Goal: Task Accomplishment & Management: Use online tool/utility

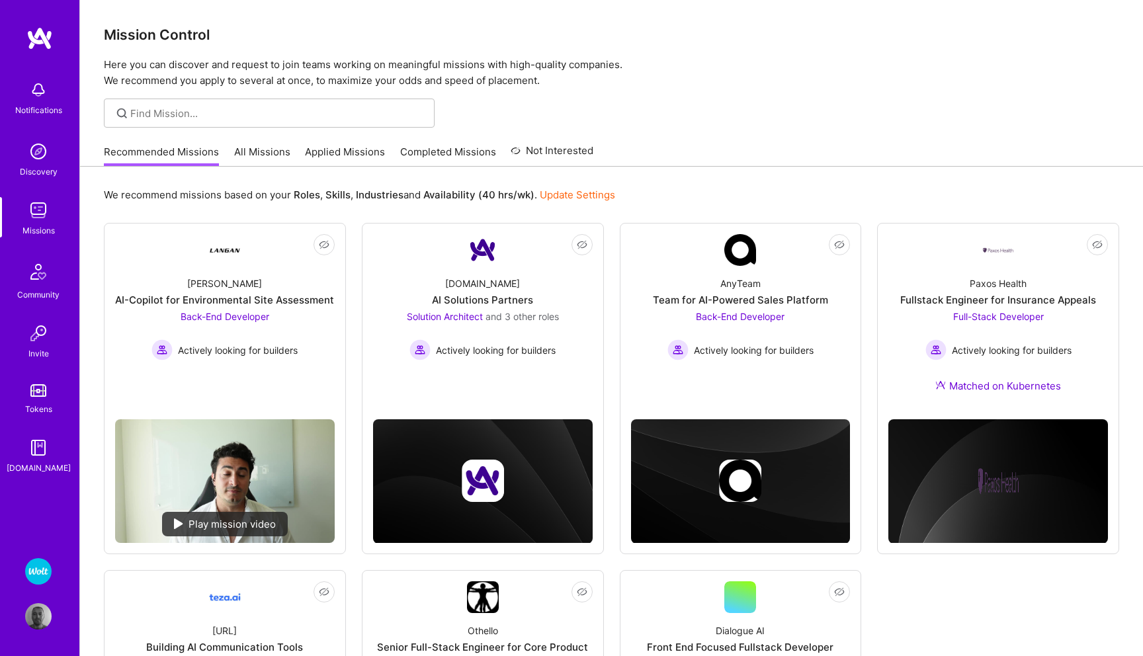
scroll to position [170, 0]
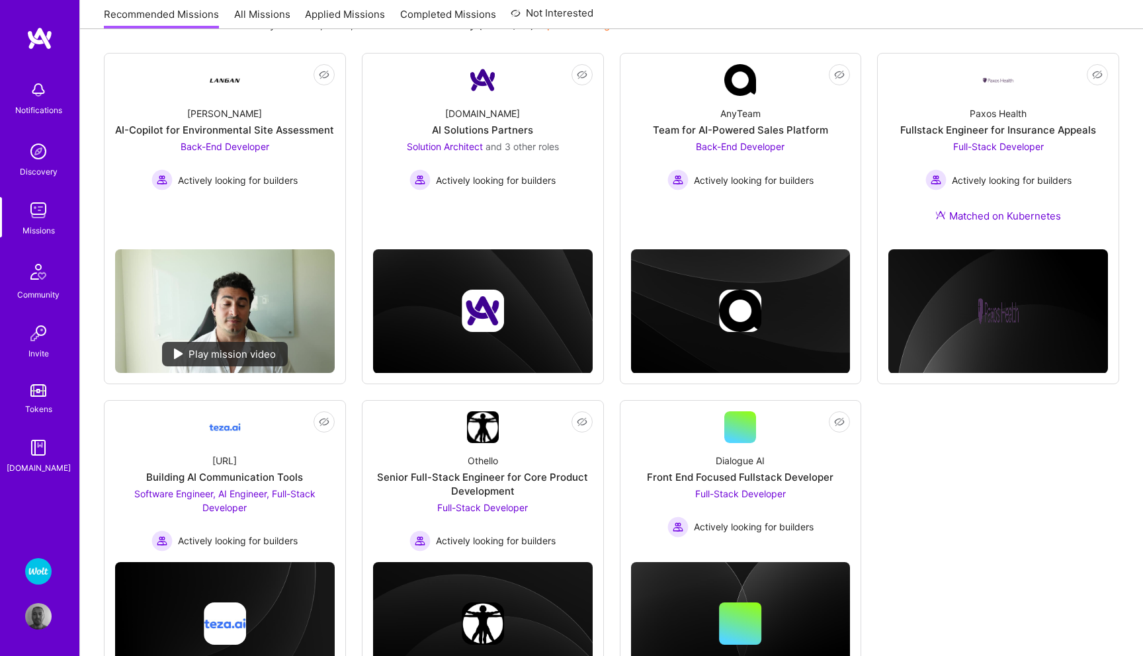
click at [35, 582] on img at bounding box center [38, 571] width 26 height 26
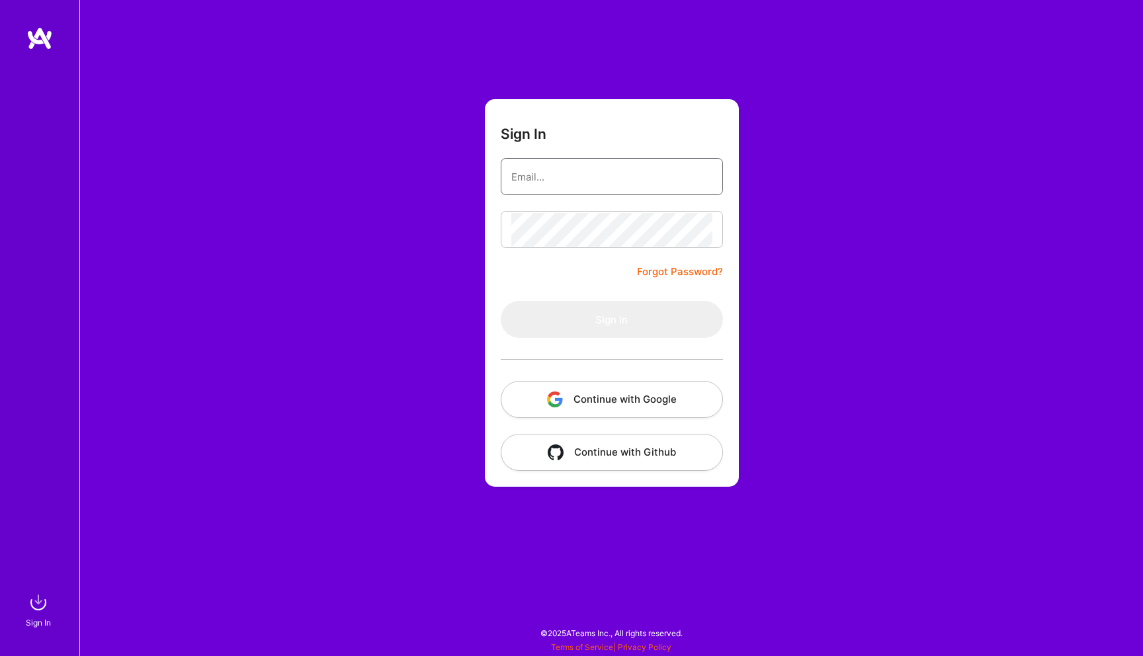
type input "[EMAIL_ADDRESS][DOMAIN_NAME]"
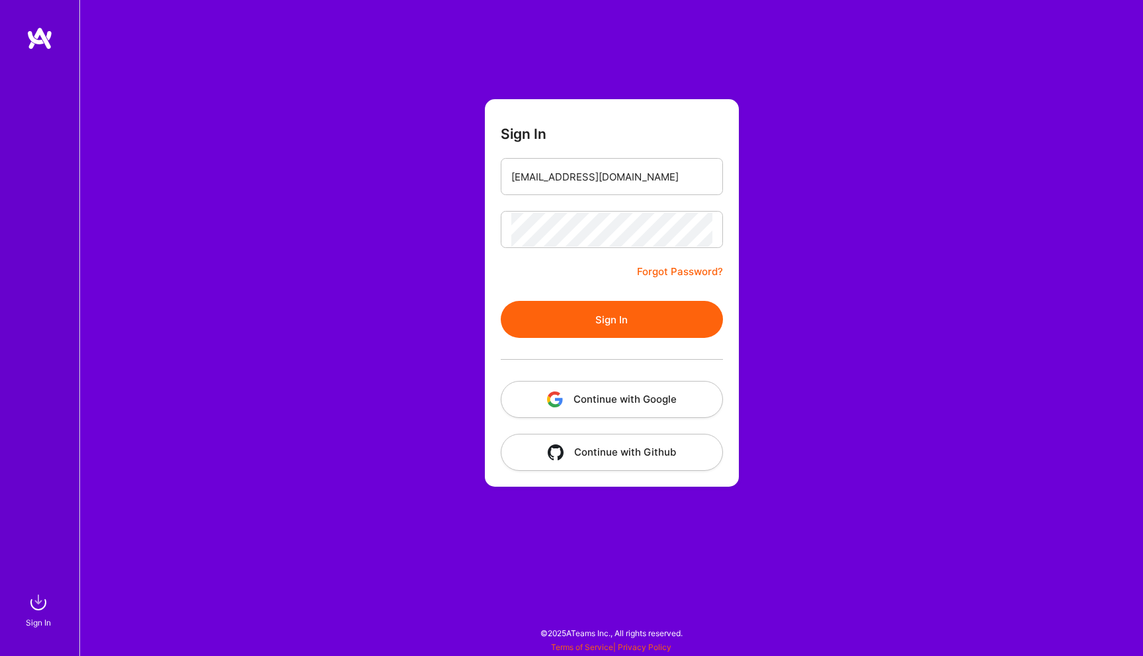
click at [588, 315] on button "Sign In" at bounding box center [612, 319] width 222 height 37
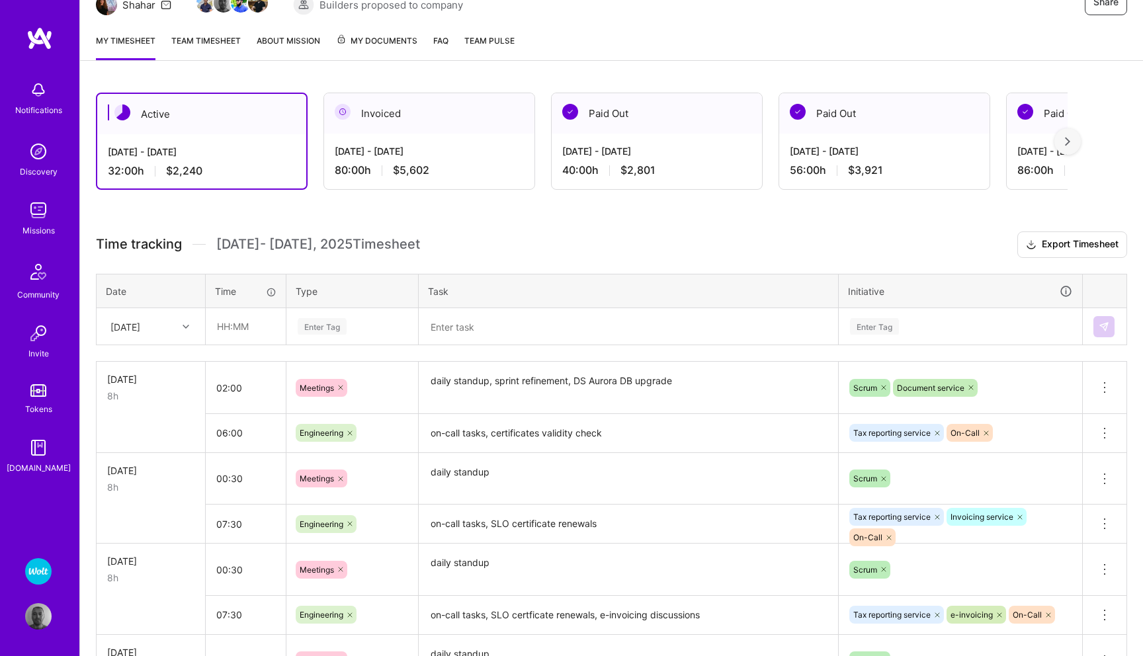
scroll to position [165, 0]
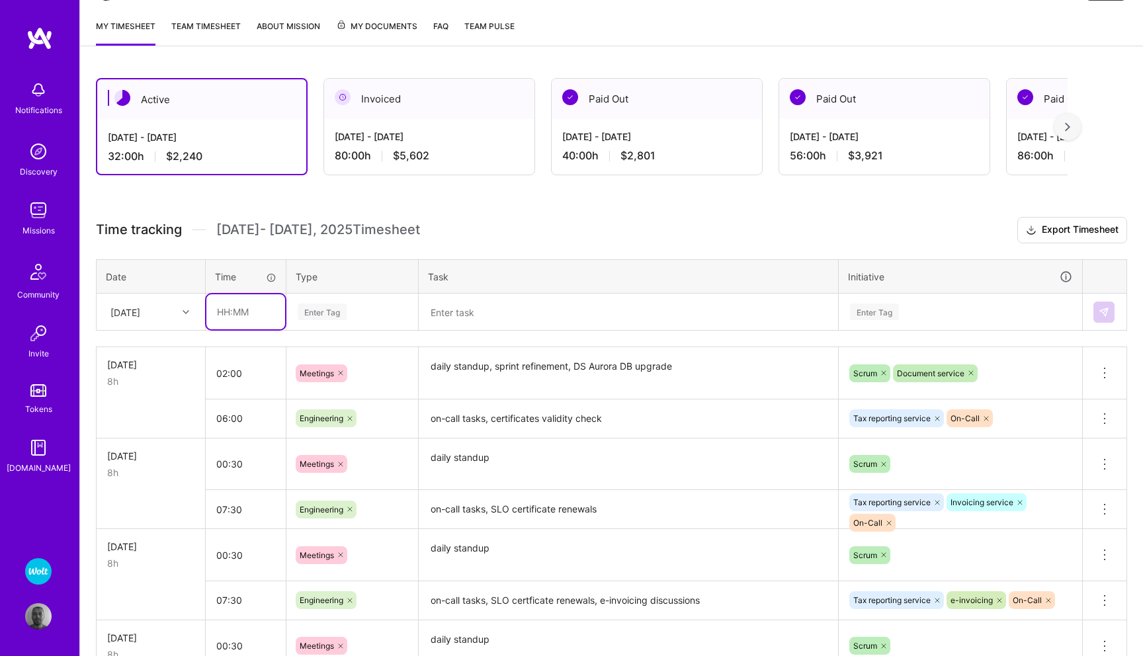
click at [239, 312] on input "text" at bounding box center [245, 311] width 79 height 35
type input "04:00"
click at [323, 310] on div "Enter Tag" at bounding box center [322, 312] width 49 height 21
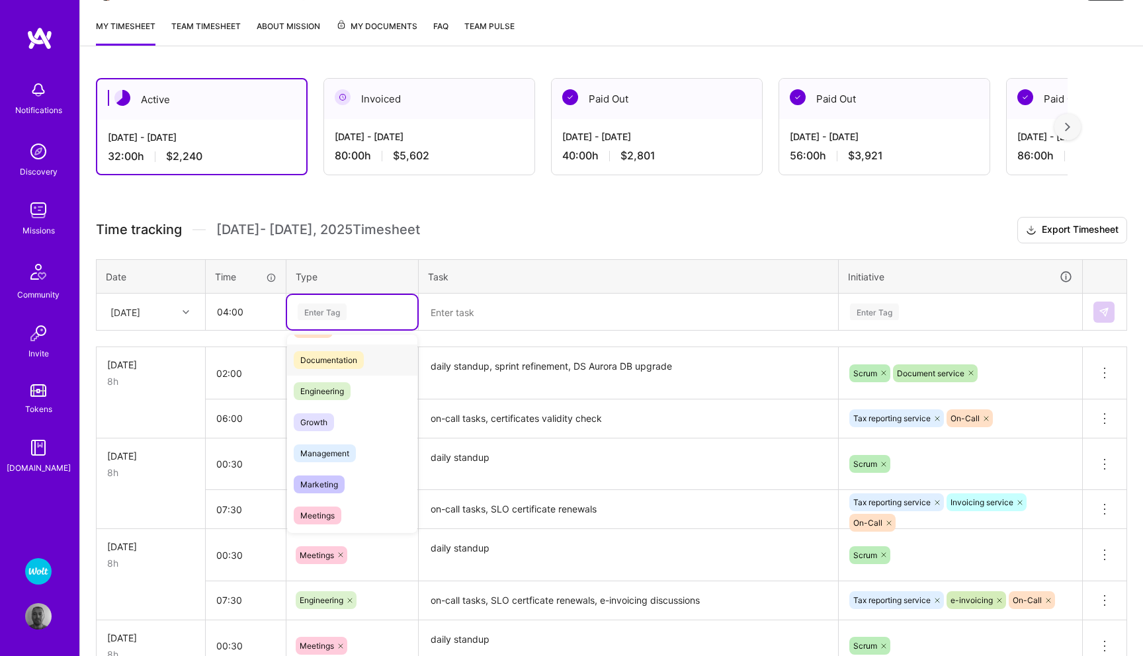
scroll to position [74, 0]
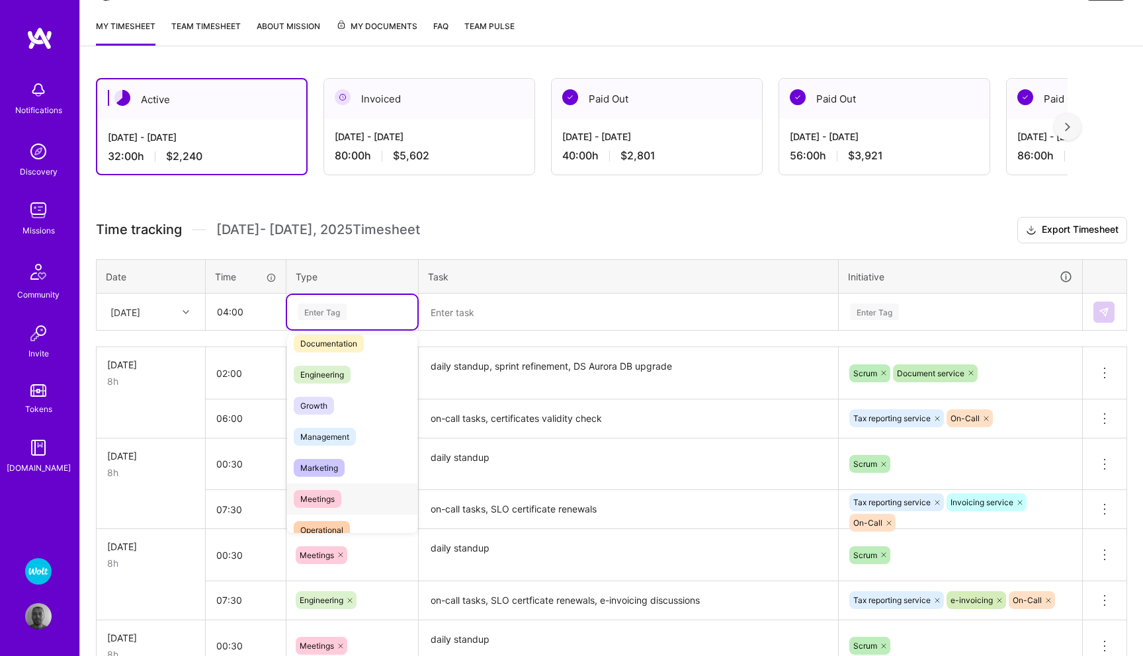
click at [323, 496] on span "Meetings" at bounding box center [318, 499] width 48 height 18
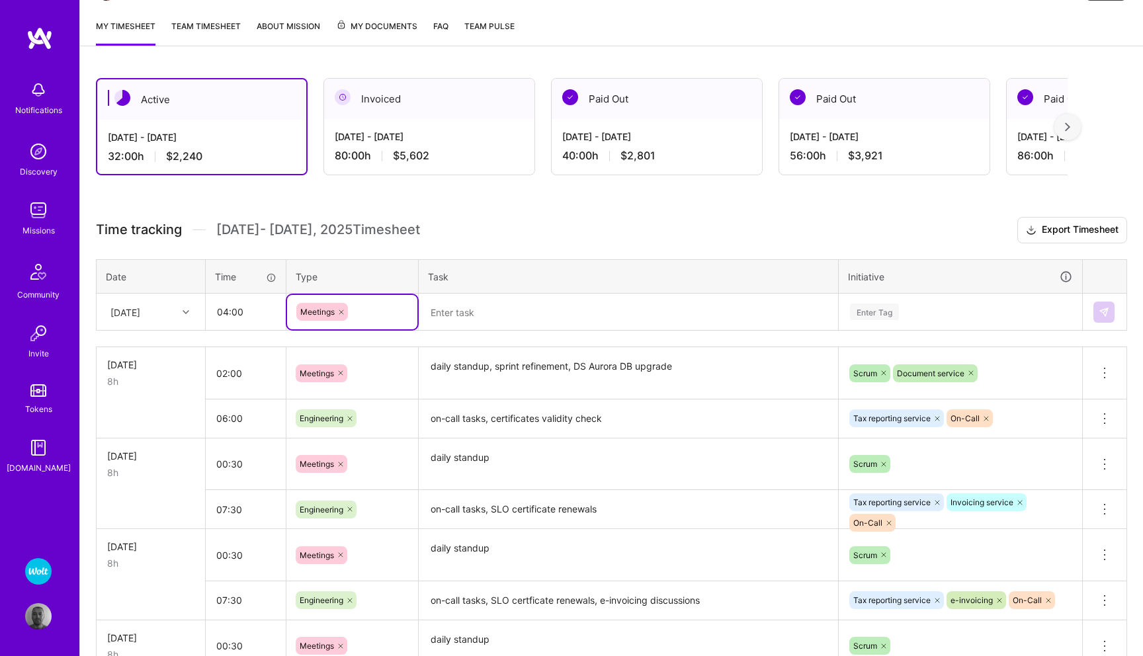
click at [490, 310] on textarea at bounding box center [628, 312] width 417 height 34
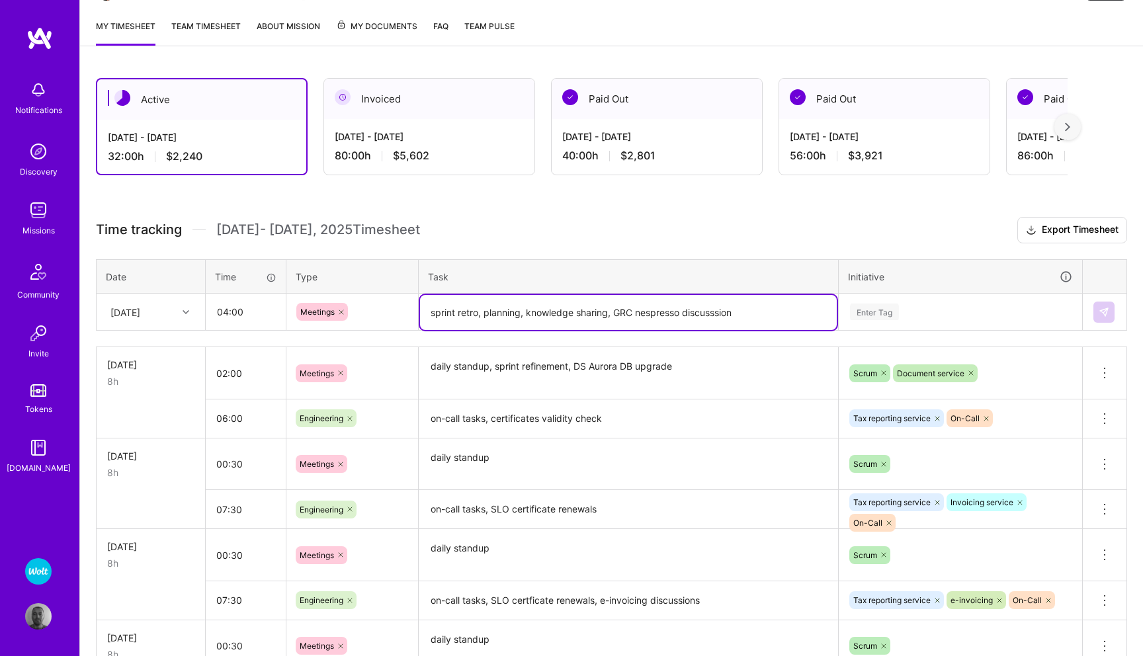
type textarea "sprint retro, planning, knowledge sharing, GRC nespresso discusssion"
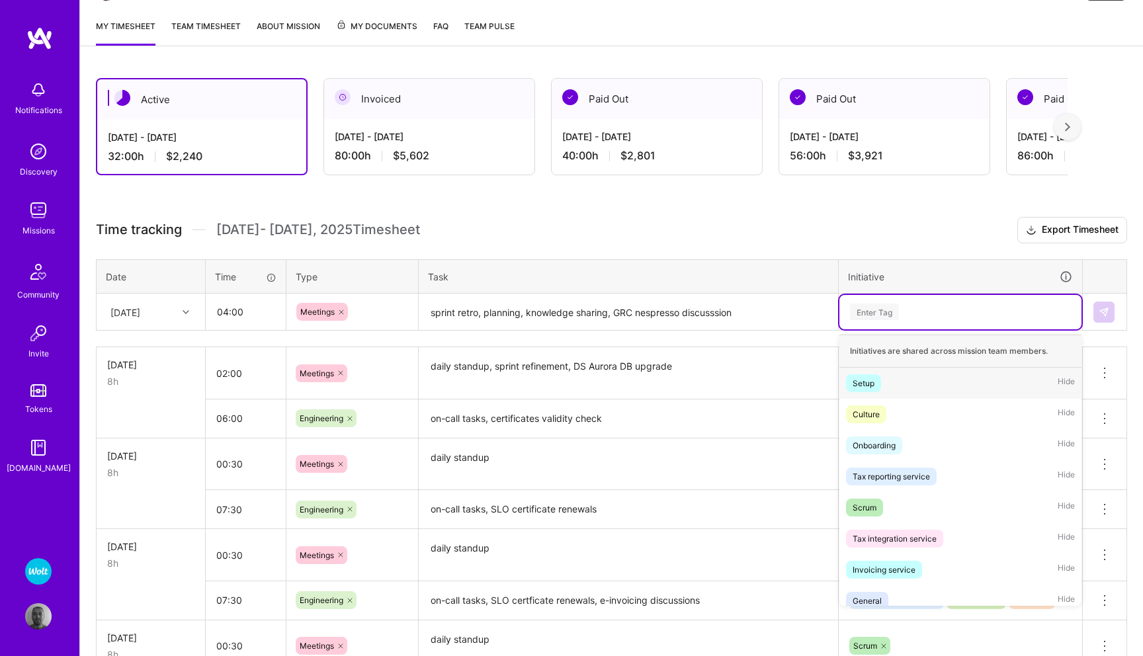
click at [888, 310] on div "Enter Tag" at bounding box center [874, 312] width 49 height 21
click at [853, 504] on div "Scrum" at bounding box center [865, 508] width 24 height 14
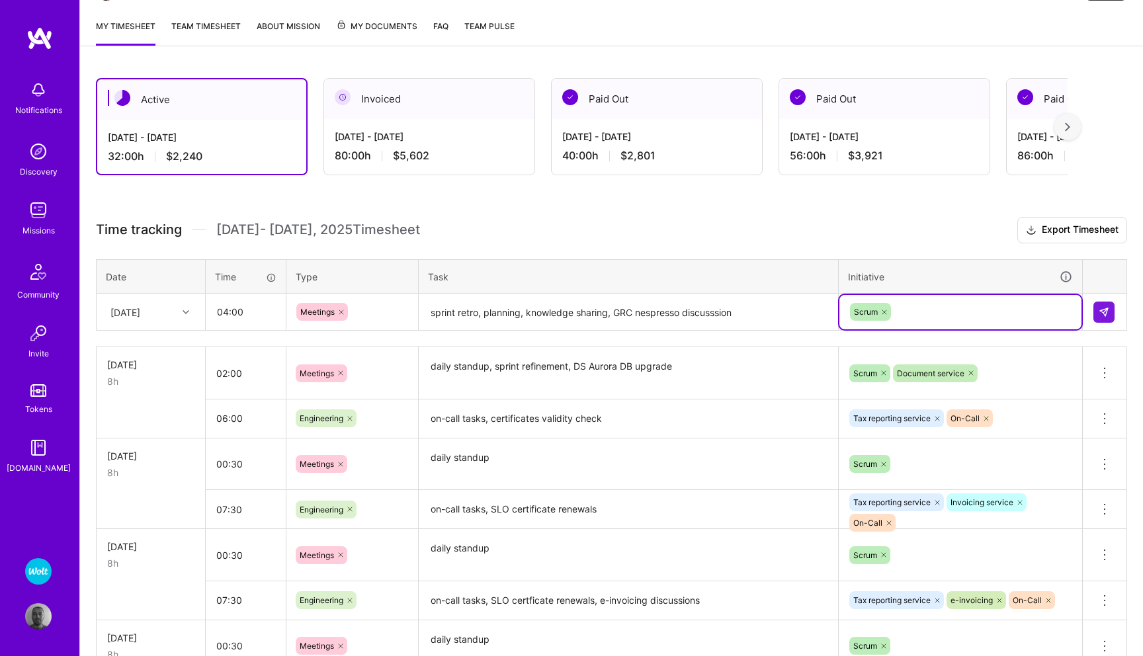
click at [932, 308] on div "Scrum" at bounding box center [961, 312] width 224 height 21
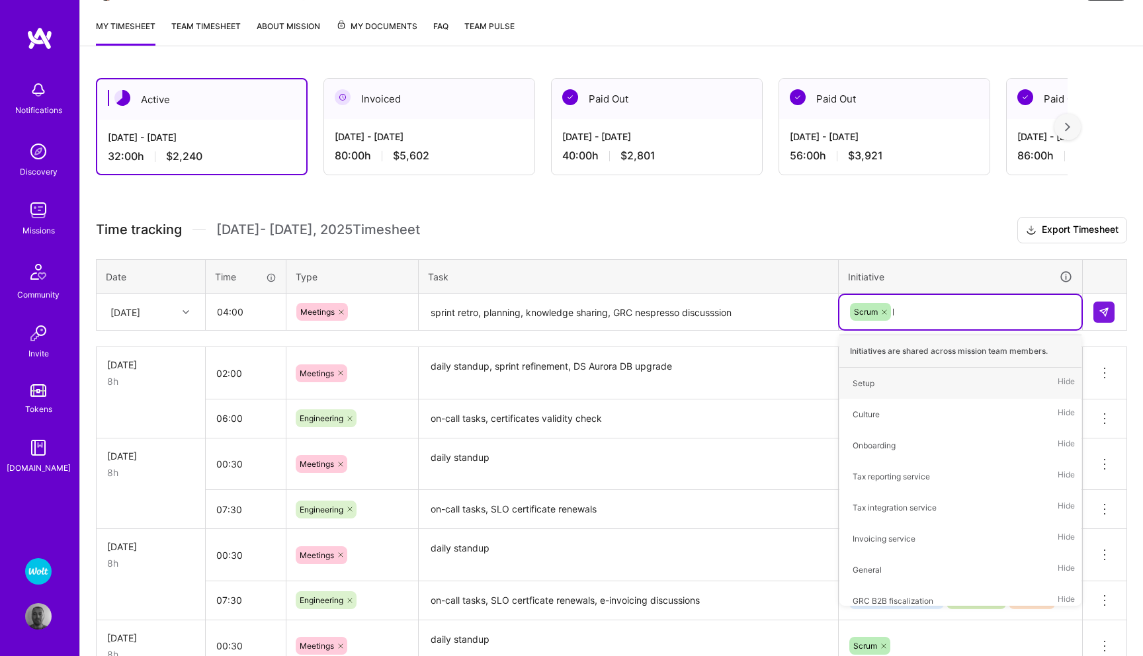
type input "kn"
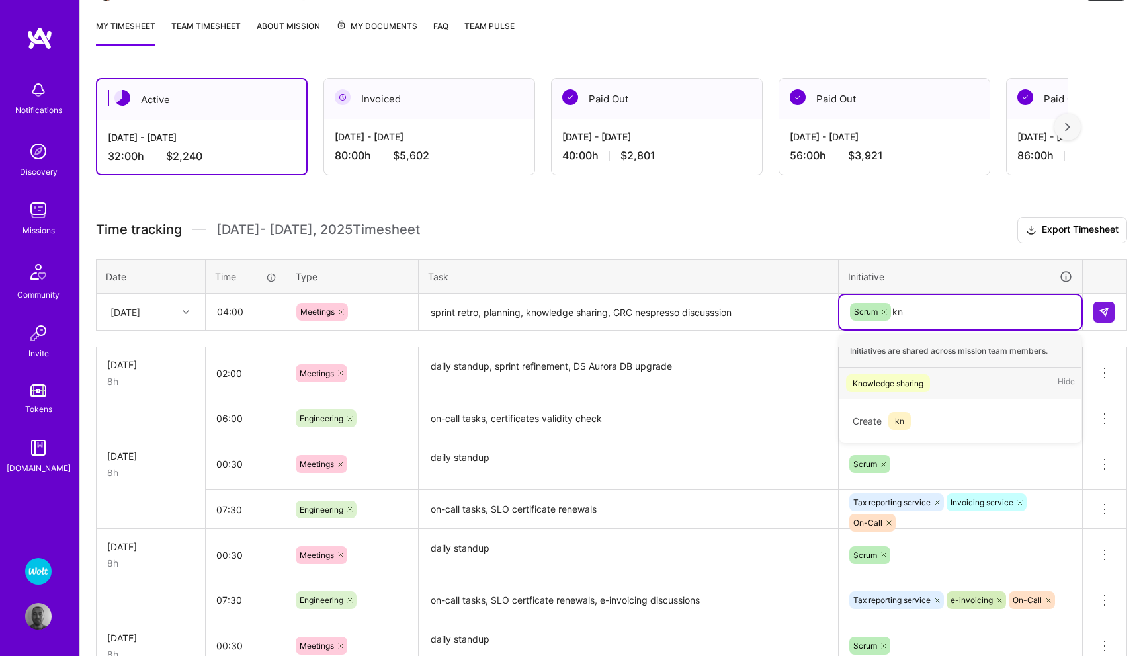
click at [917, 378] on div "Knowledge sharing" at bounding box center [888, 383] width 71 height 14
type input "nes"
click at [880, 383] on div "GRC Nespresso" at bounding box center [882, 383] width 58 height 14
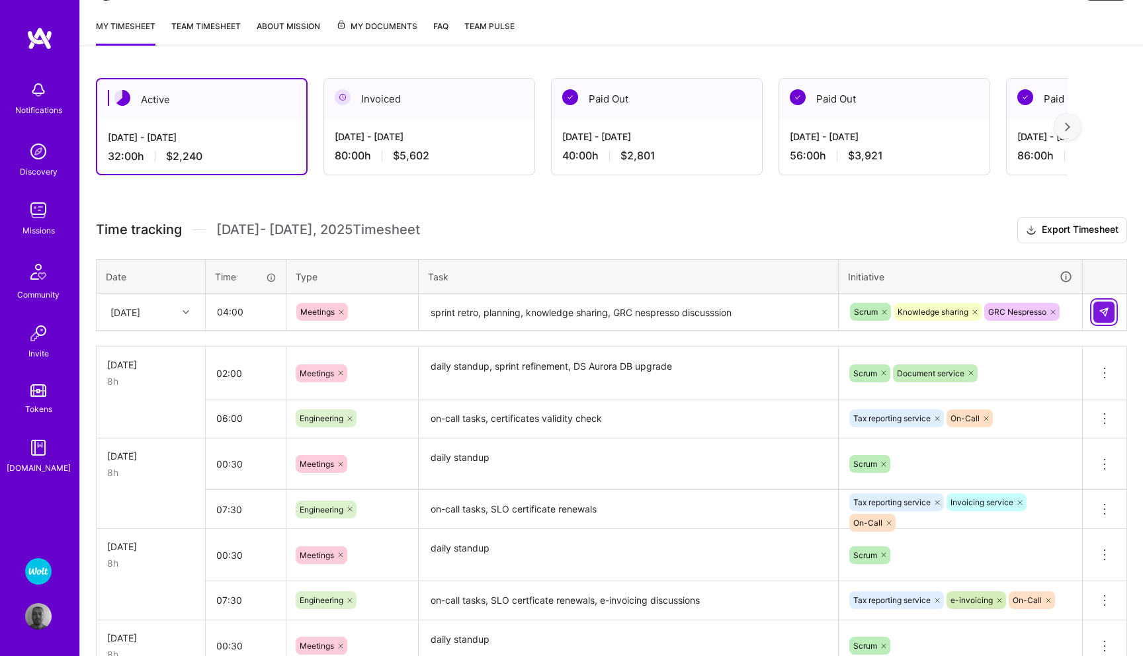
click at [1107, 316] on img at bounding box center [1104, 312] width 11 height 11
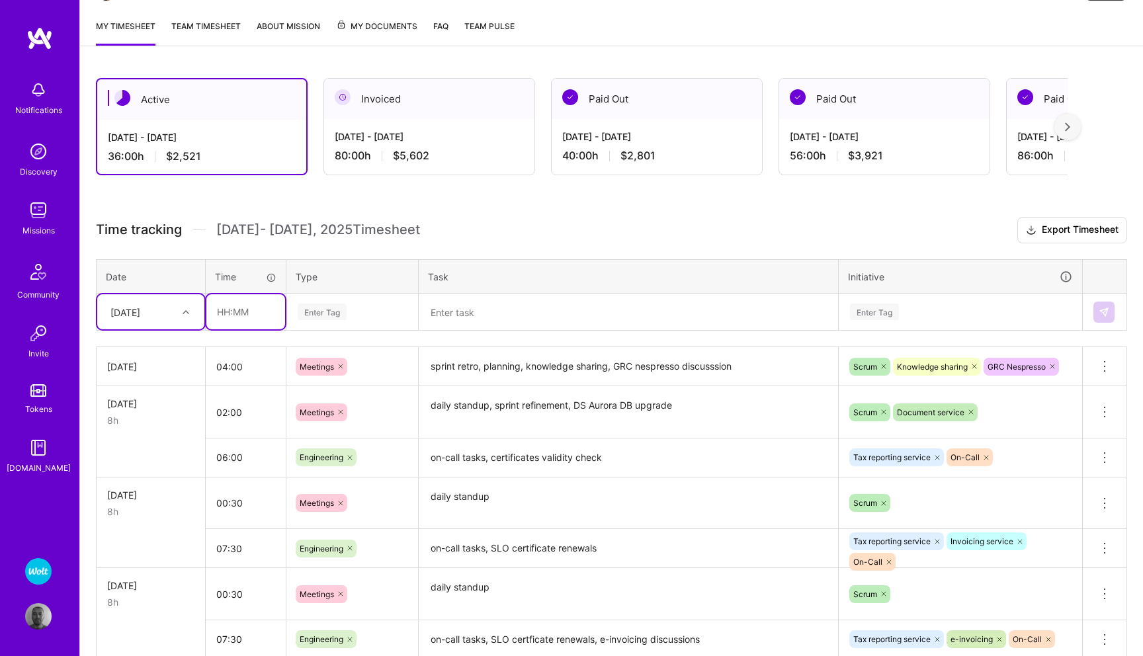
click at [246, 308] on input "text" at bounding box center [245, 311] width 79 height 35
type input "04:00"
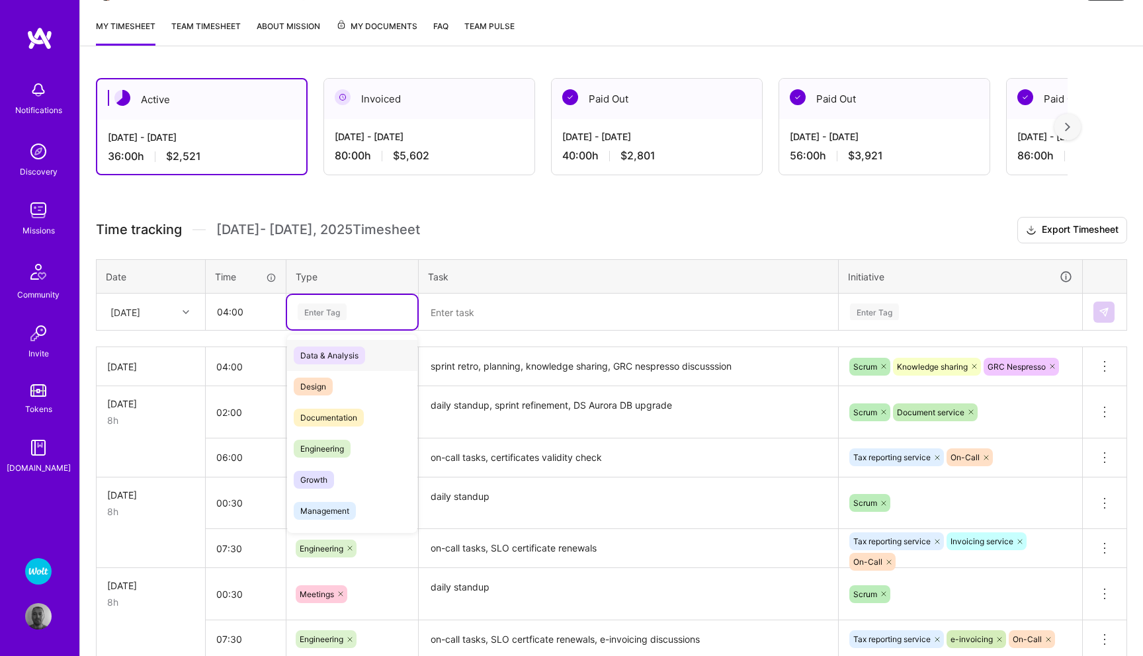
click at [349, 304] on div "Enter Tag" at bounding box center [352, 312] width 112 height 17
click at [318, 451] on span "Engineering" at bounding box center [322, 449] width 57 height 18
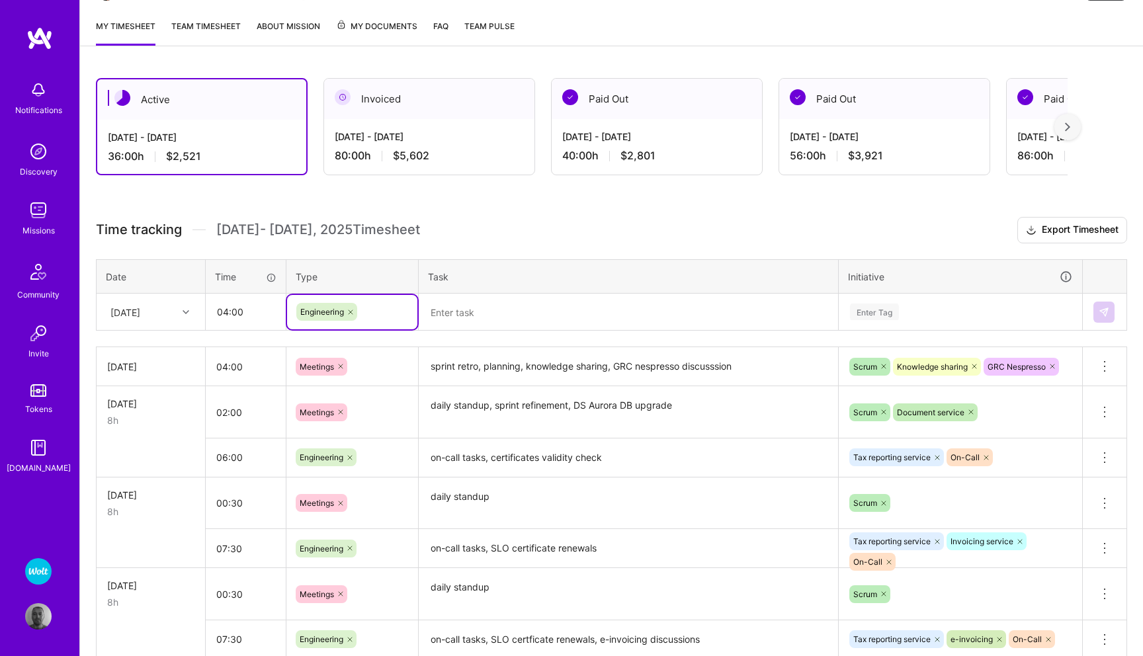
click at [476, 315] on textarea at bounding box center [628, 312] width 417 height 35
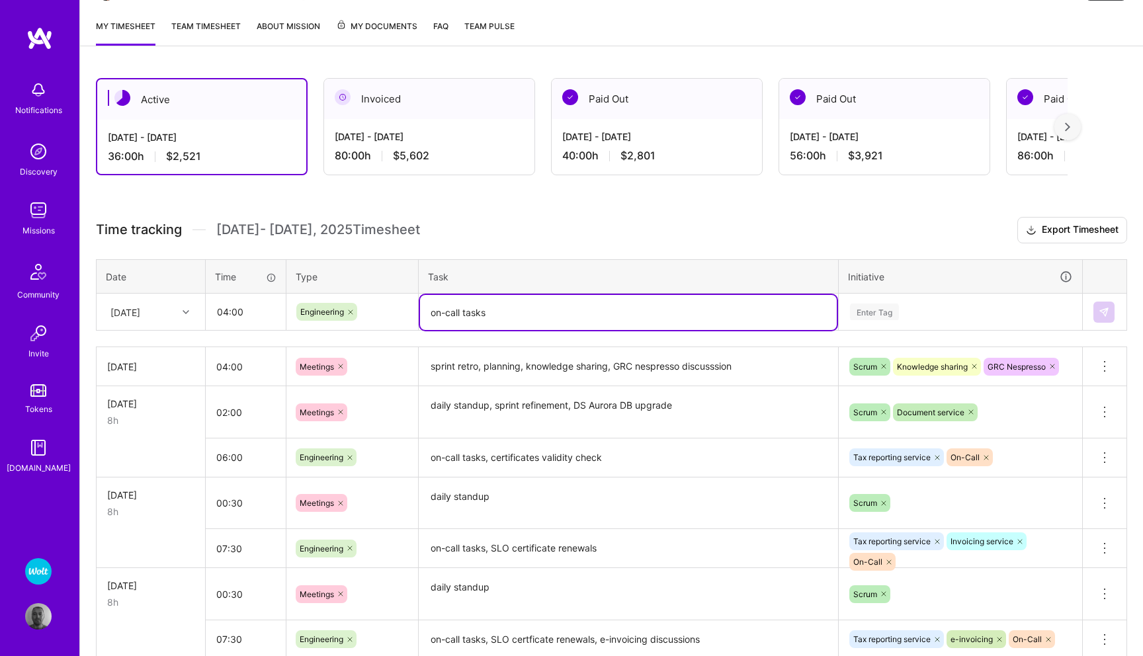
type textarea "on-call tasks"
click at [876, 305] on div "Enter Tag" at bounding box center [874, 312] width 49 height 21
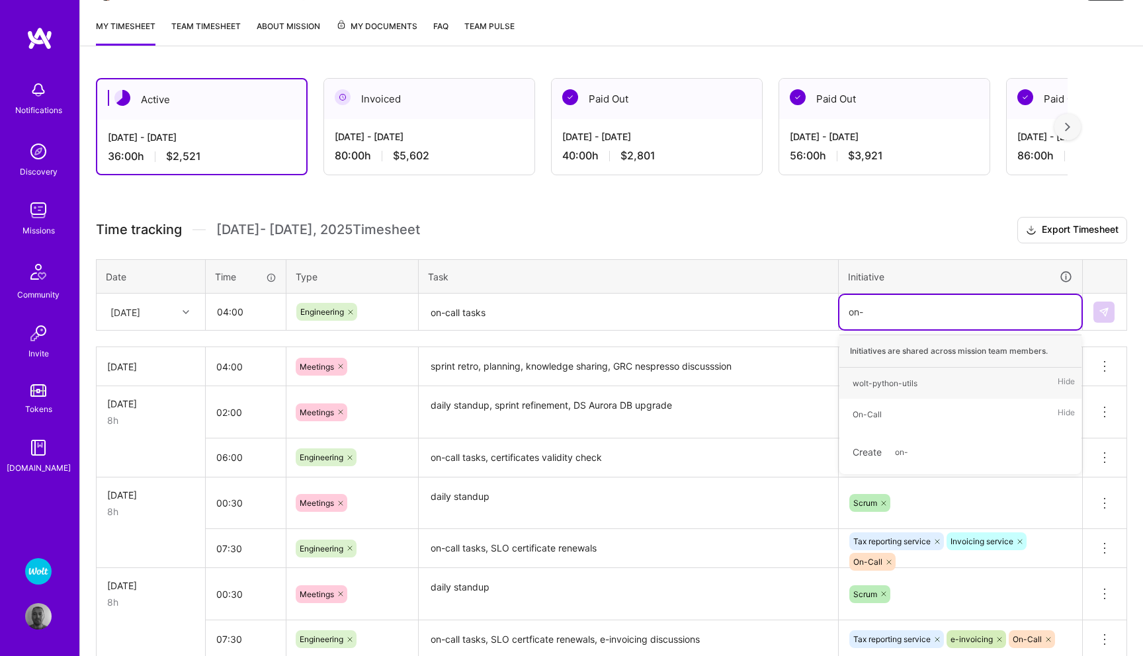
type input "on-c"
click at [868, 386] on div "On-Call" at bounding box center [867, 383] width 29 height 14
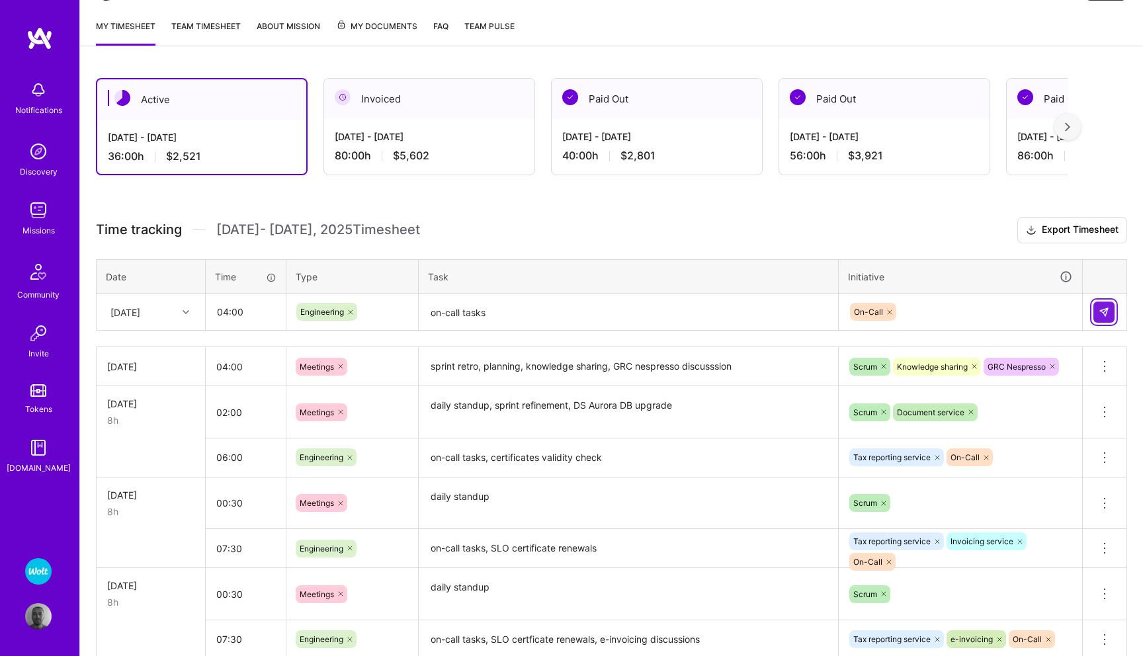
click at [1107, 316] on img at bounding box center [1104, 312] width 11 height 11
